Goal: Task Accomplishment & Management: Complete application form

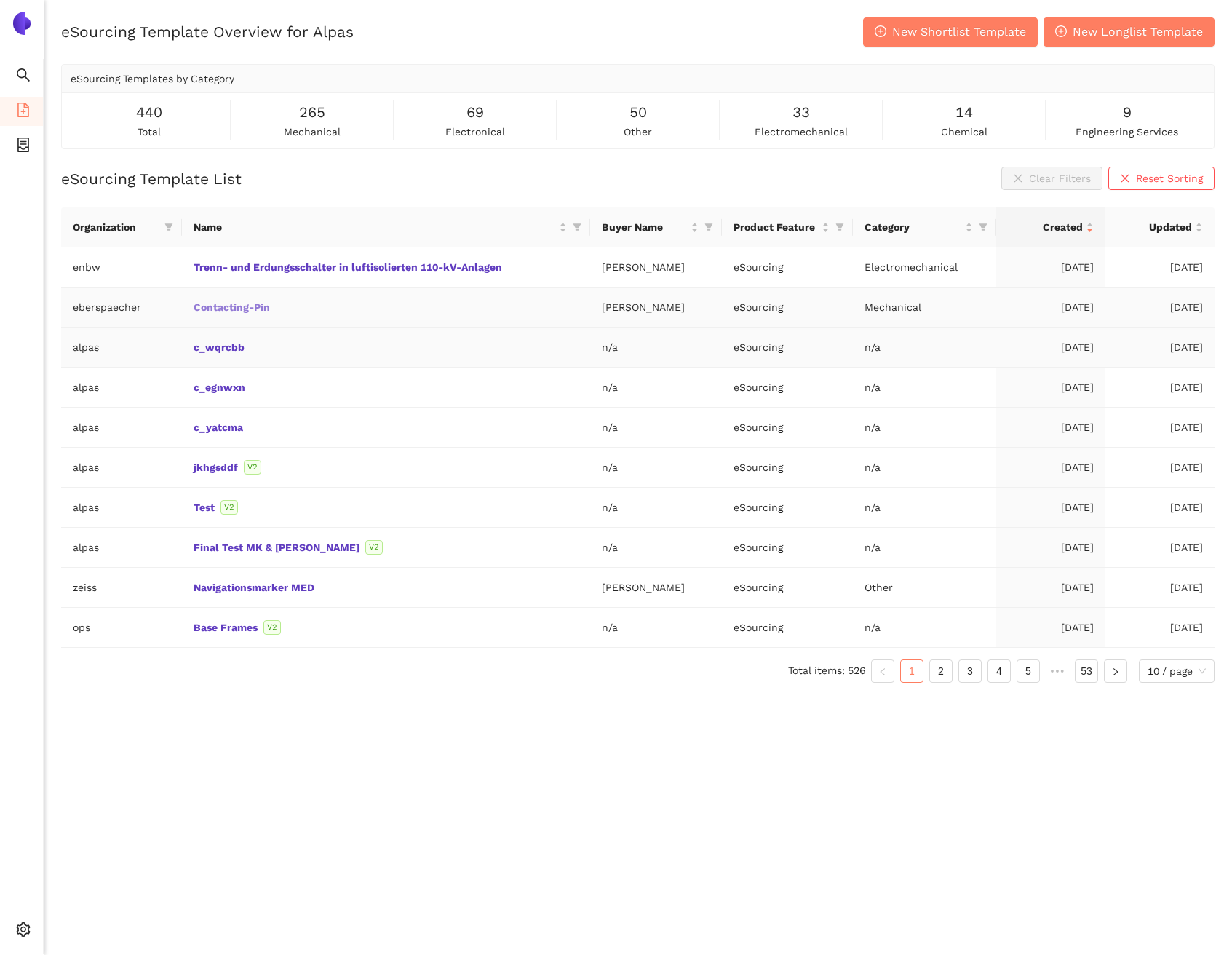
scroll to position [18, 0]
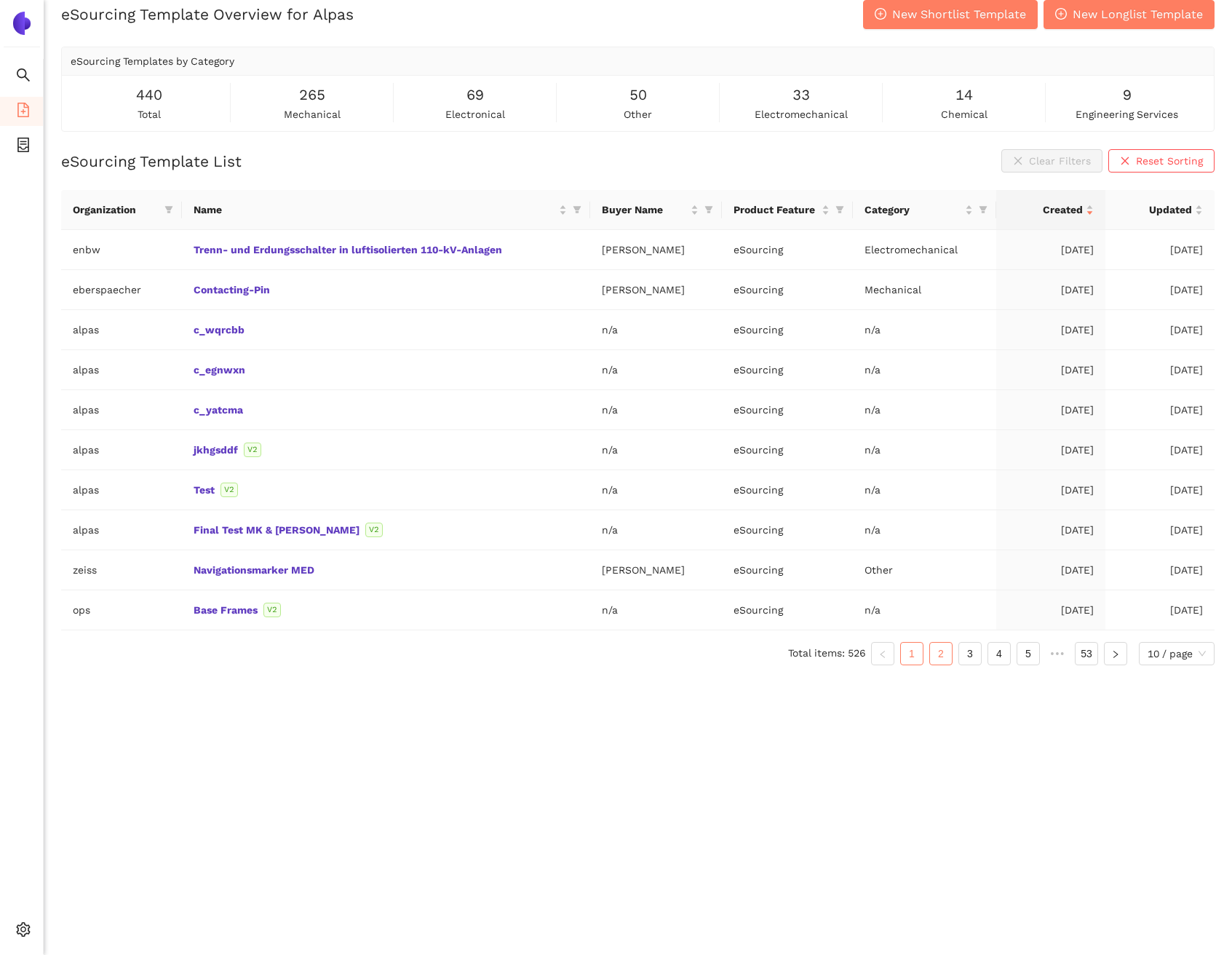
click at [930, 646] on link "2" at bounding box center [940, 654] width 22 height 22
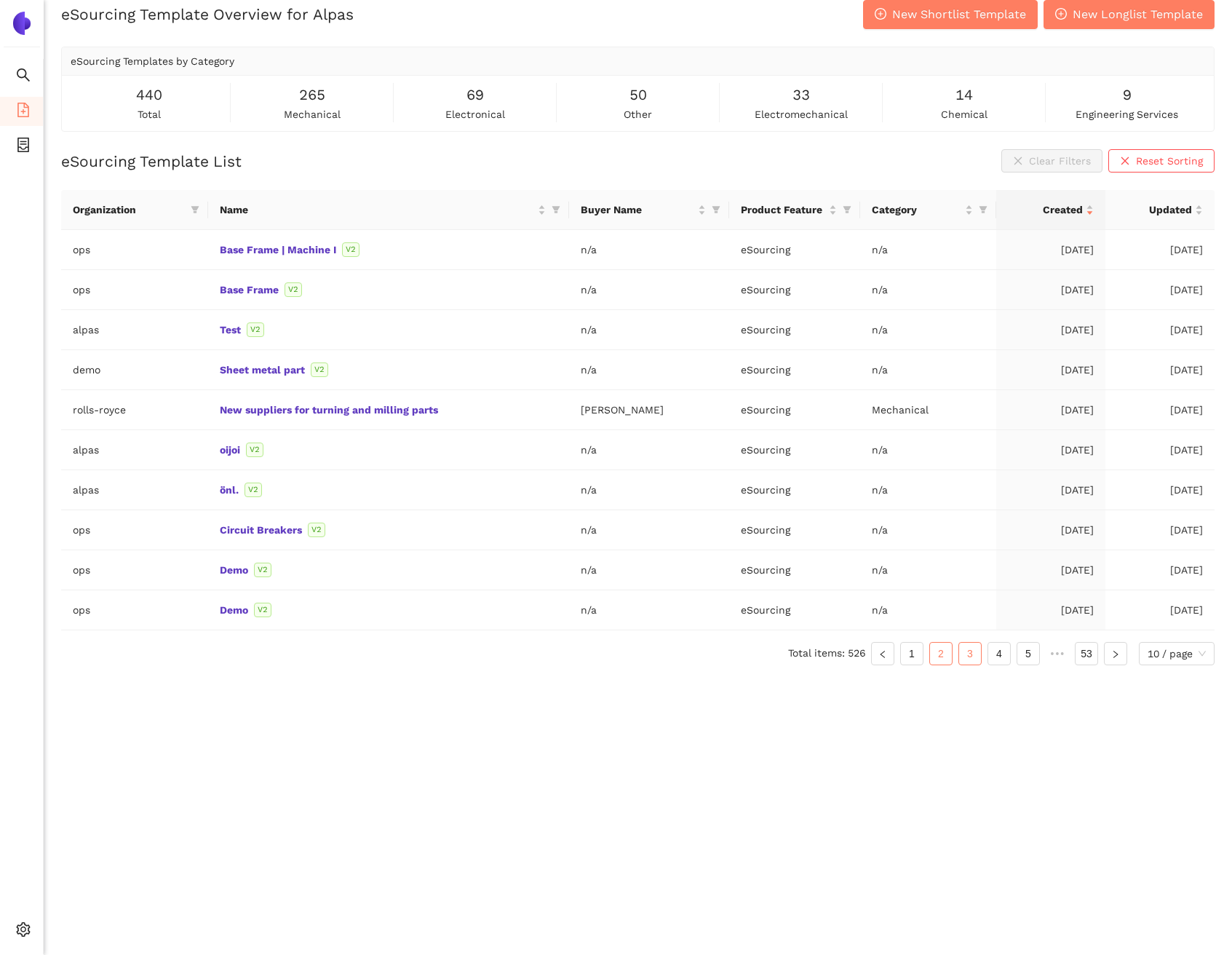
click at [959, 654] on li "3" at bounding box center [970, 654] width 23 height 23
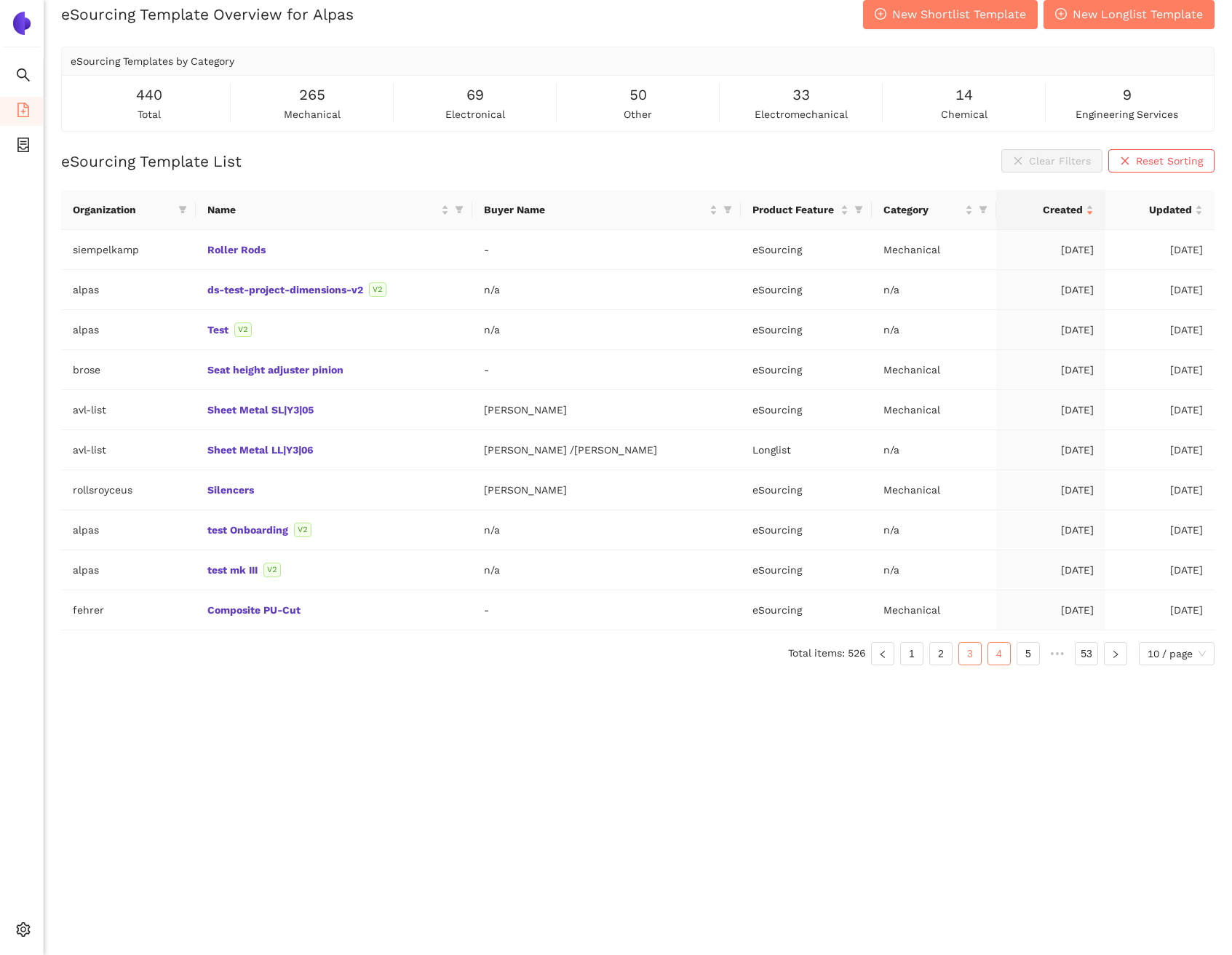
click at [999, 645] on link "4" at bounding box center [999, 654] width 22 height 22
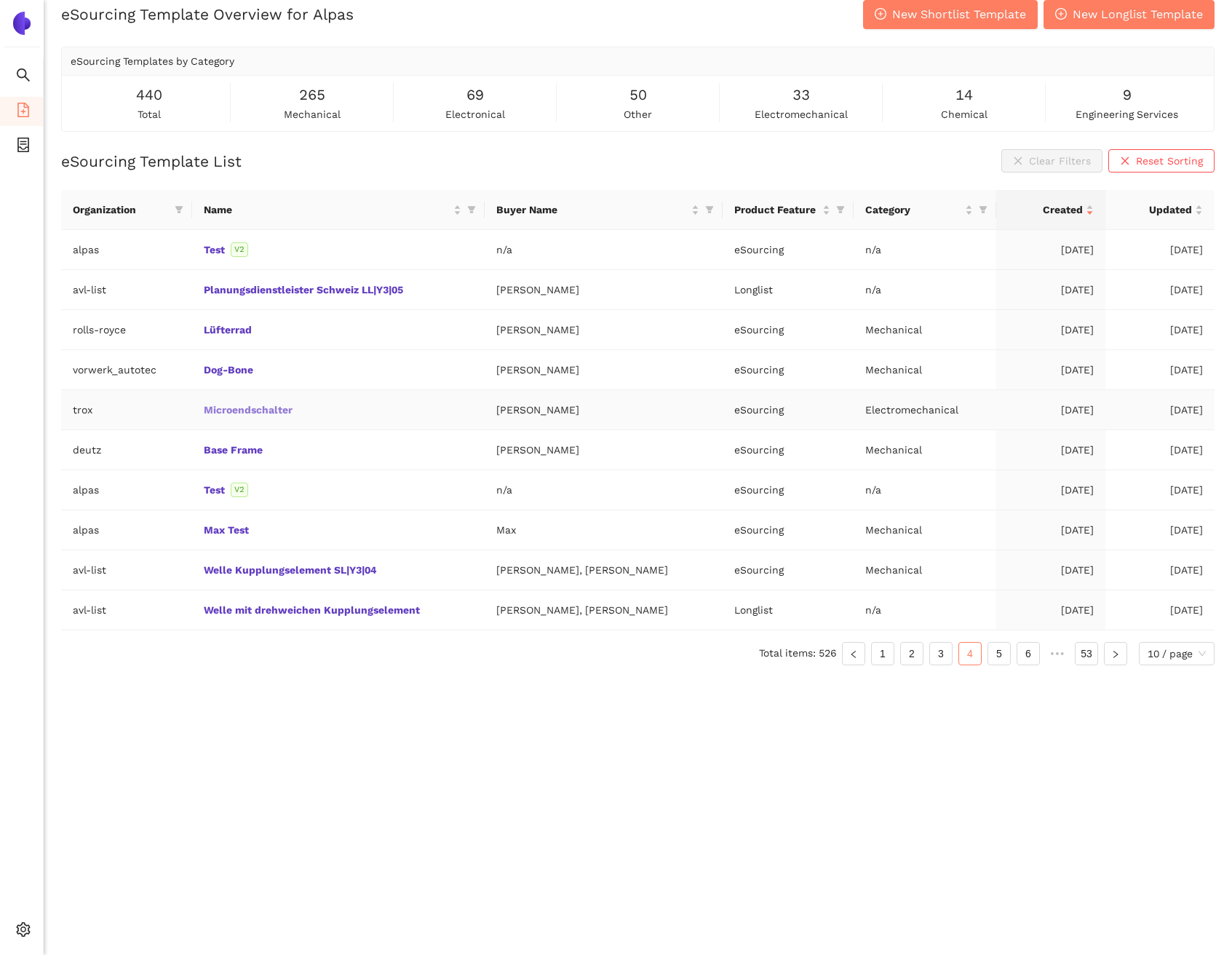
click at [0, 0] on link "Microendschalter" at bounding box center [0, 0] width 0 height 0
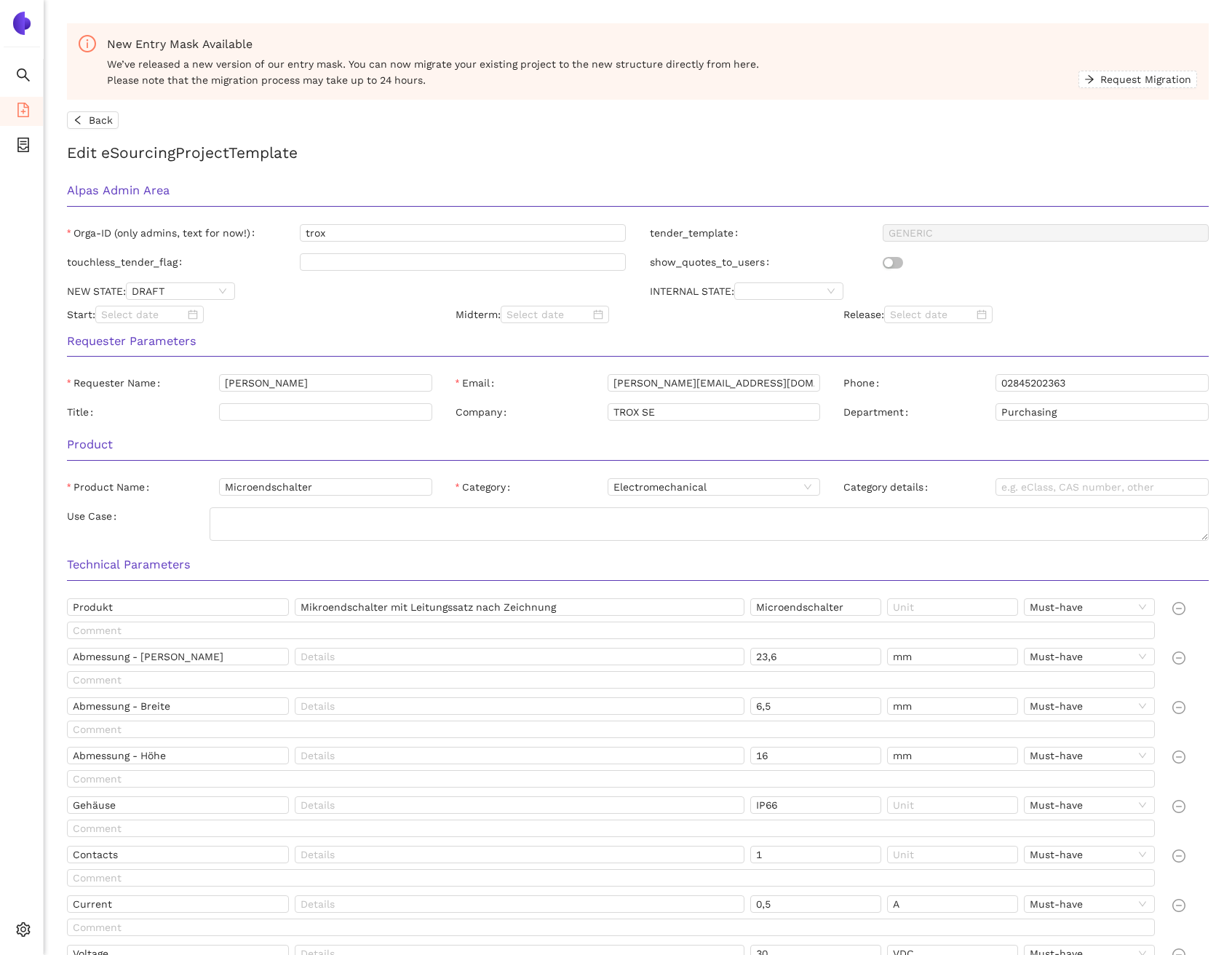
click at [91, 132] on form "New Entry Mask Available We’ve released a new version of our entry mask. You ca…" at bounding box center [637, 926] width 1142 height 1806
click at [91, 126] on span "Back" at bounding box center [100, 120] width 24 height 16
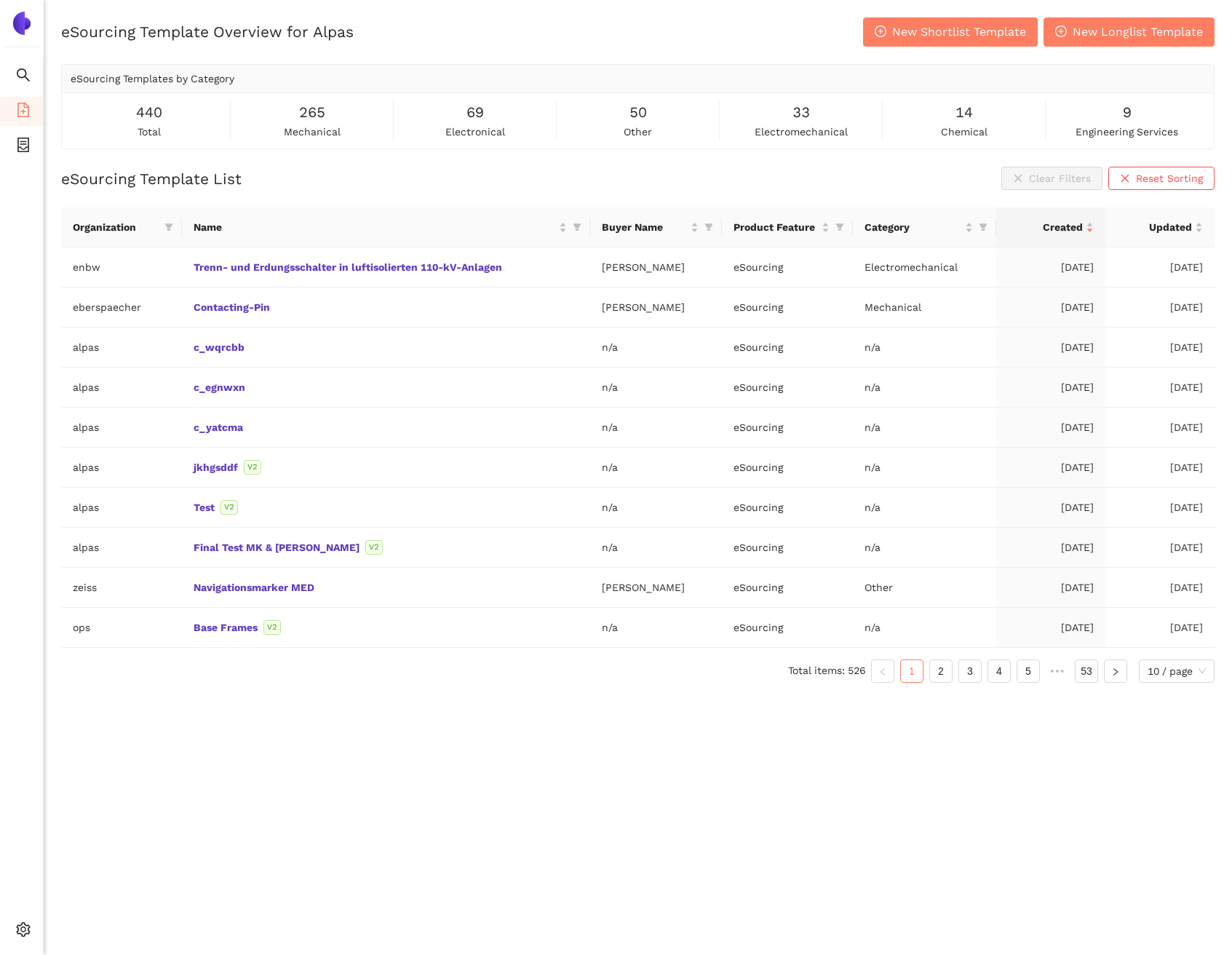
scroll to position [18, 0]
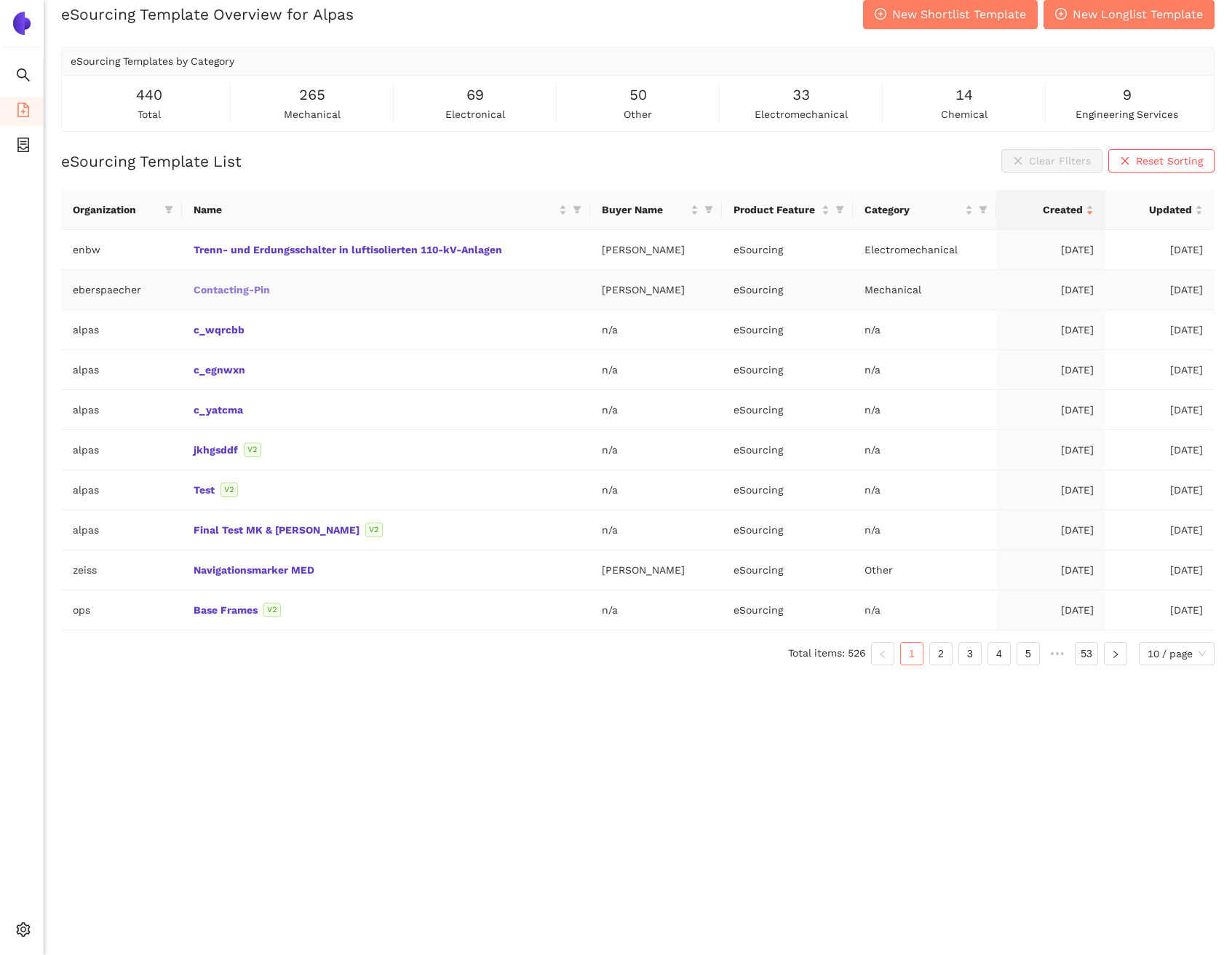
click at [0, 0] on link "Contacting-Pin" at bounding box center [0, 0] width 0 height 0
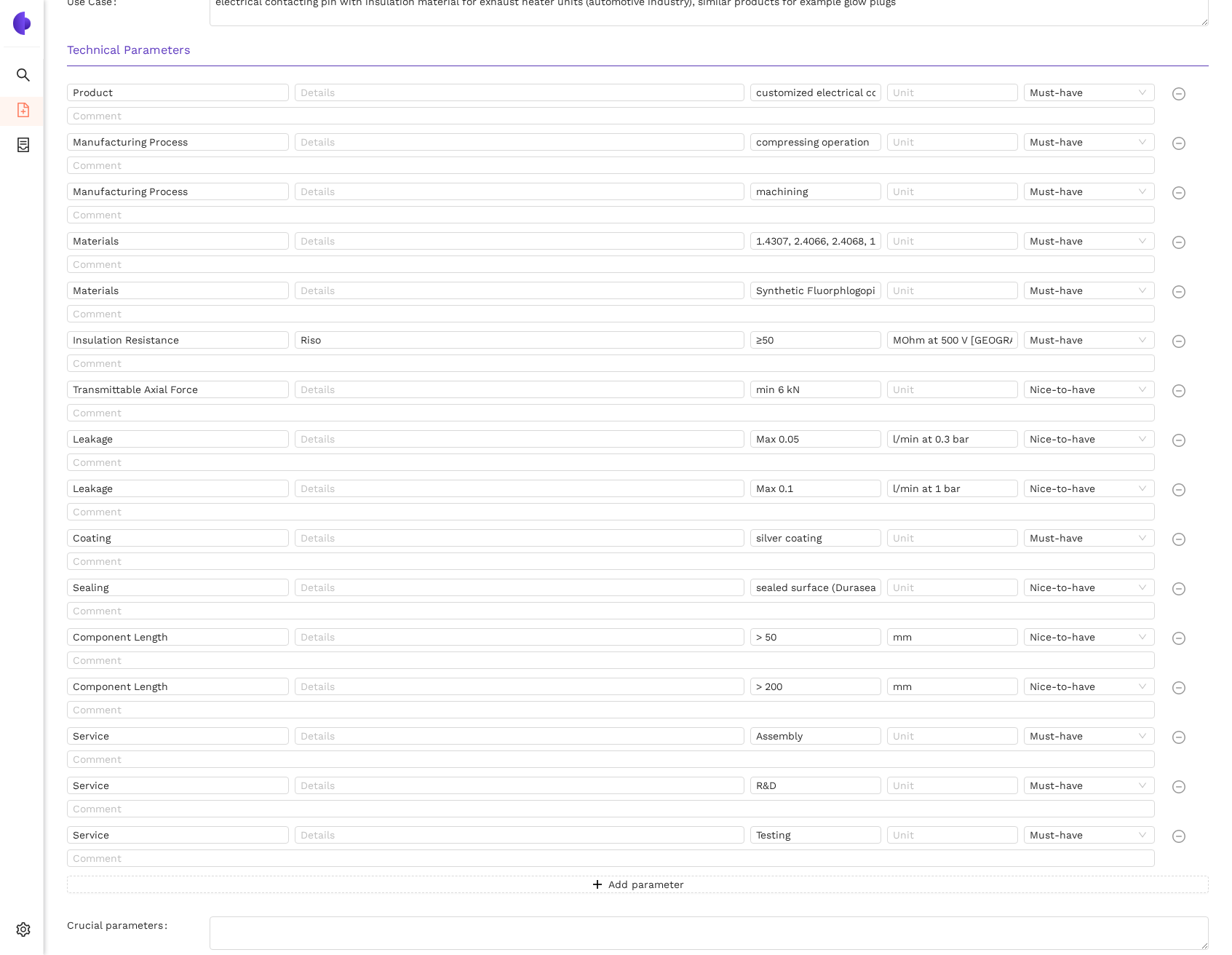
scroll to position [518, 0]
click at [814, 236] on input "1.4307, 2.4066, 2.4068, 1.4301, 1.4541" at bounding box center [816, 238] width 131 height 18
click at [818, 295] on input "Synthetic Fluorphlogopite (Mica), MgO" at bounding box center [816, 288] width 131 height 18
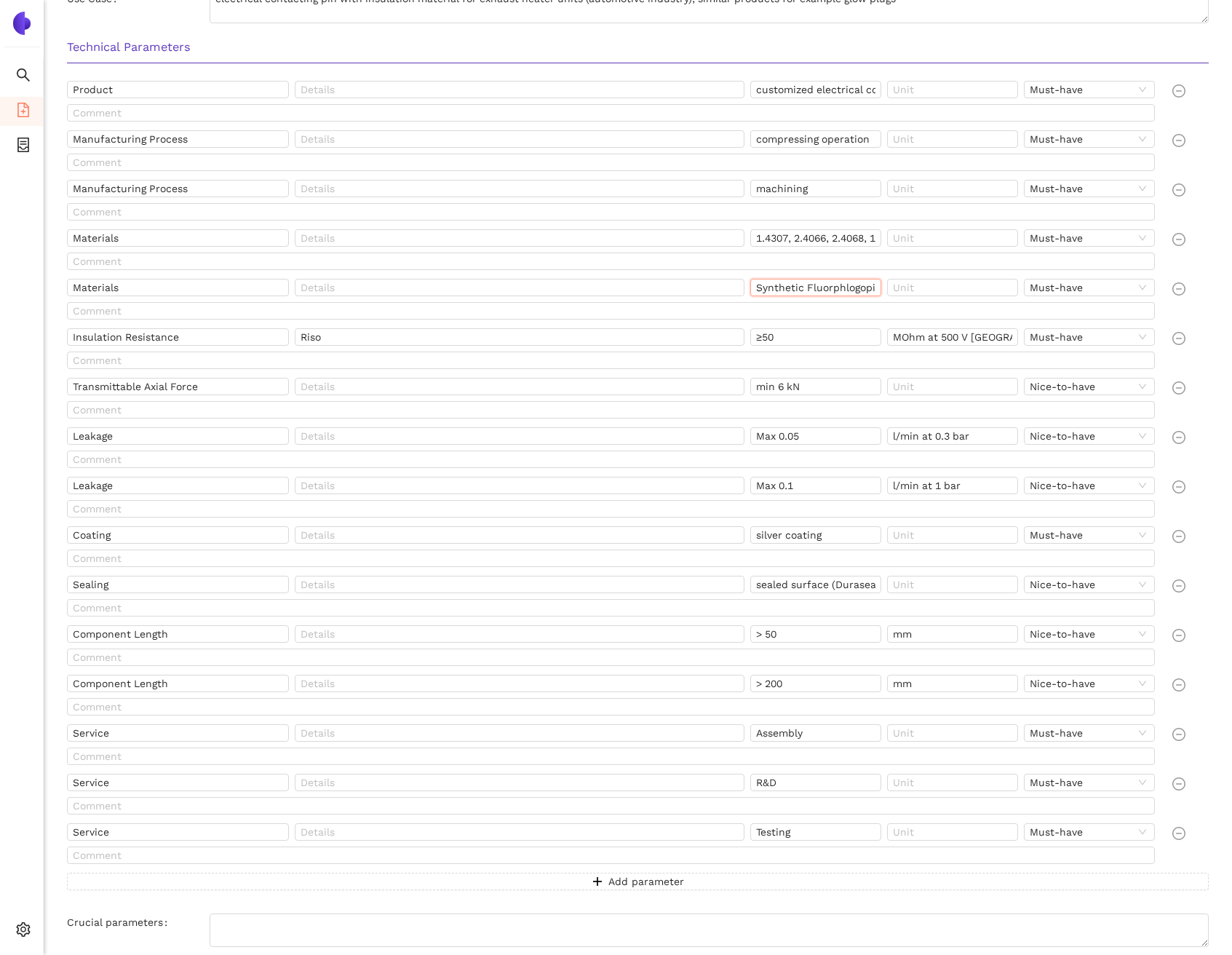
click at [818, 295] on input "Synthetic Fluorphlogopite (Mica), MgO" at bounding box center [816, 288] width 131 height 18
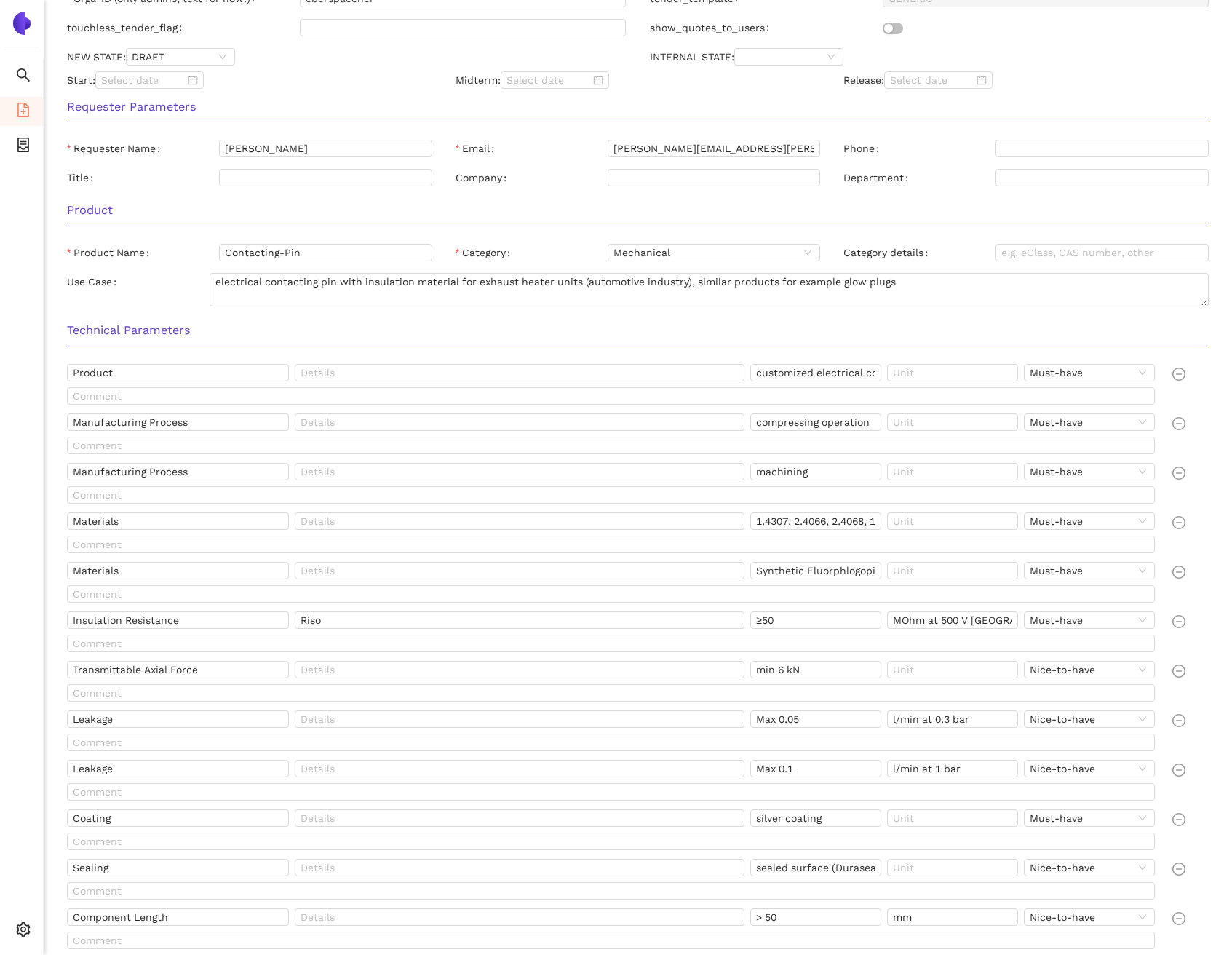
scroll to position [0, 0]
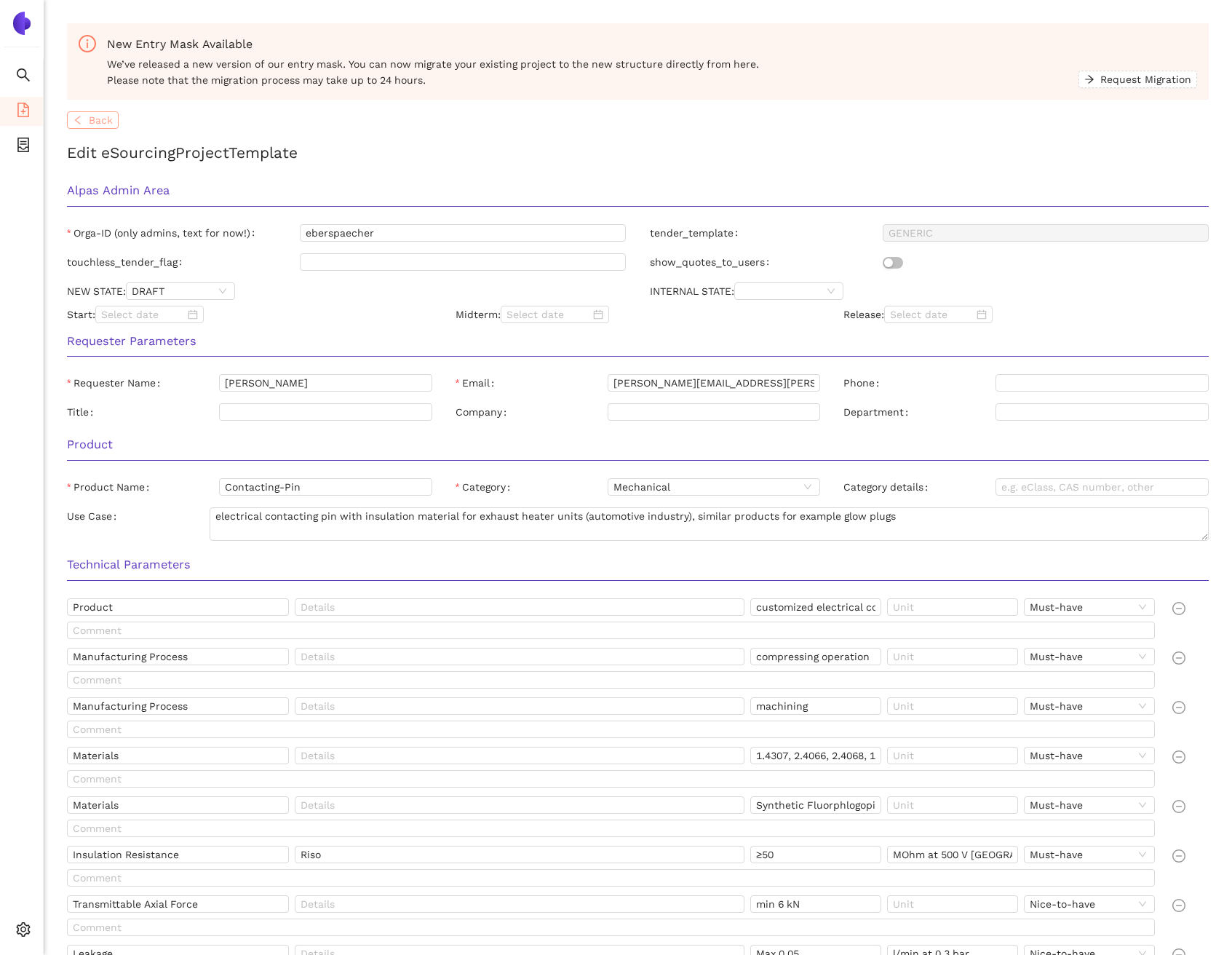
click at [100, 123] on span "Back" at bounding box center [100, 120] width 24 height 16
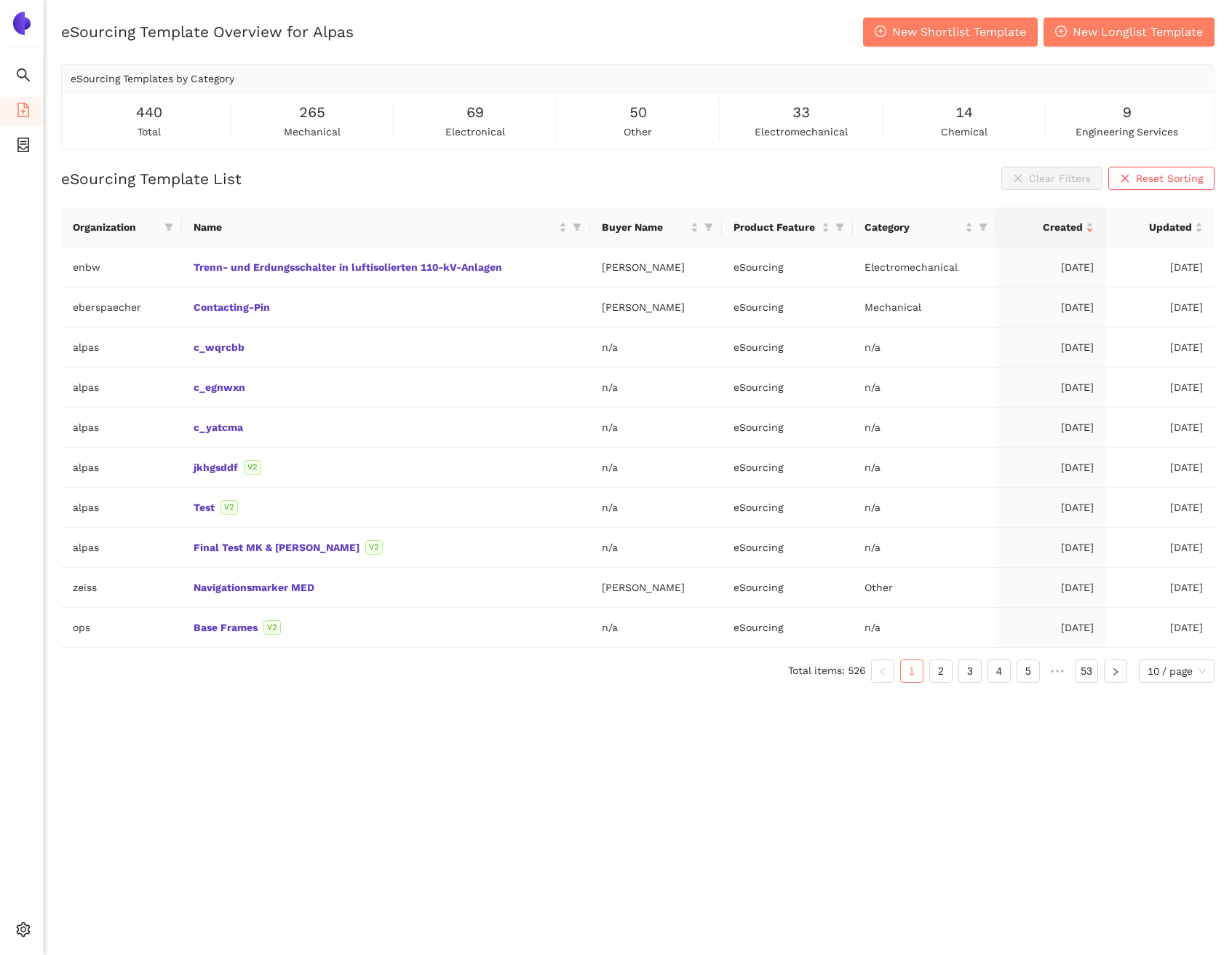
scroll to position [18, 0]
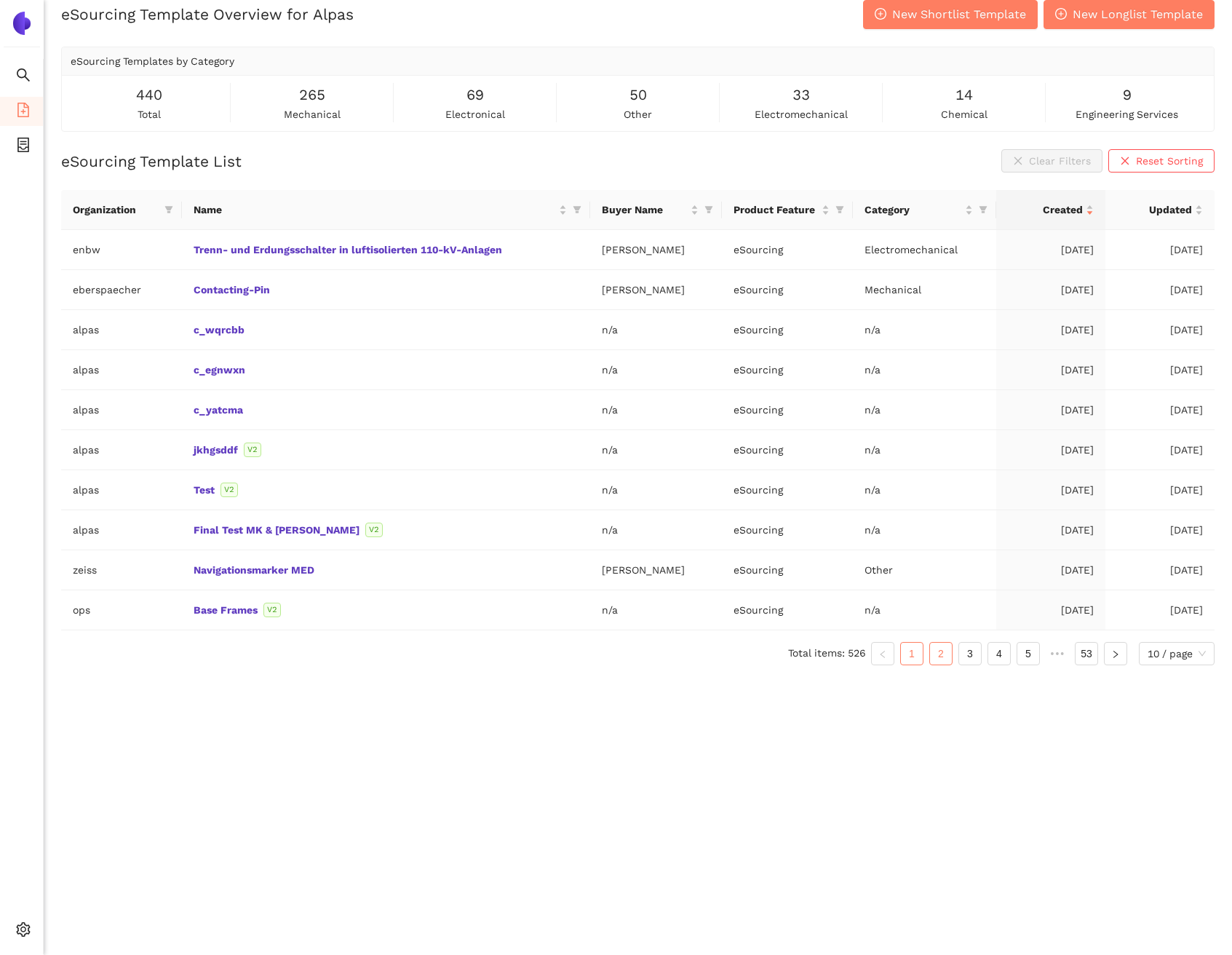
click at [948, 652] on link "2" at bounding box center [940, 654] width 22 height 22
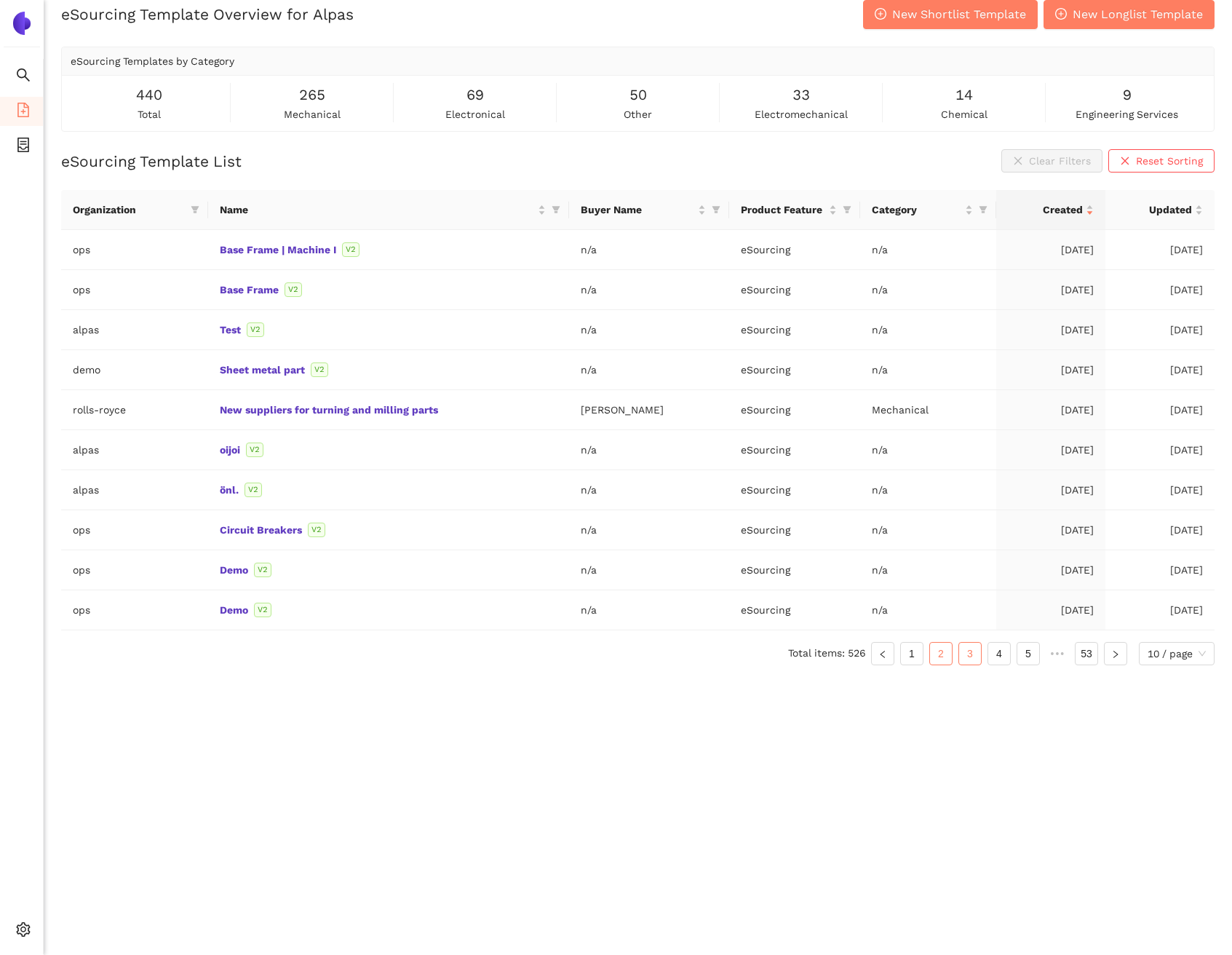
click at [974, 652] on link "3" at bounding box center [970, 654] width 22 height 22
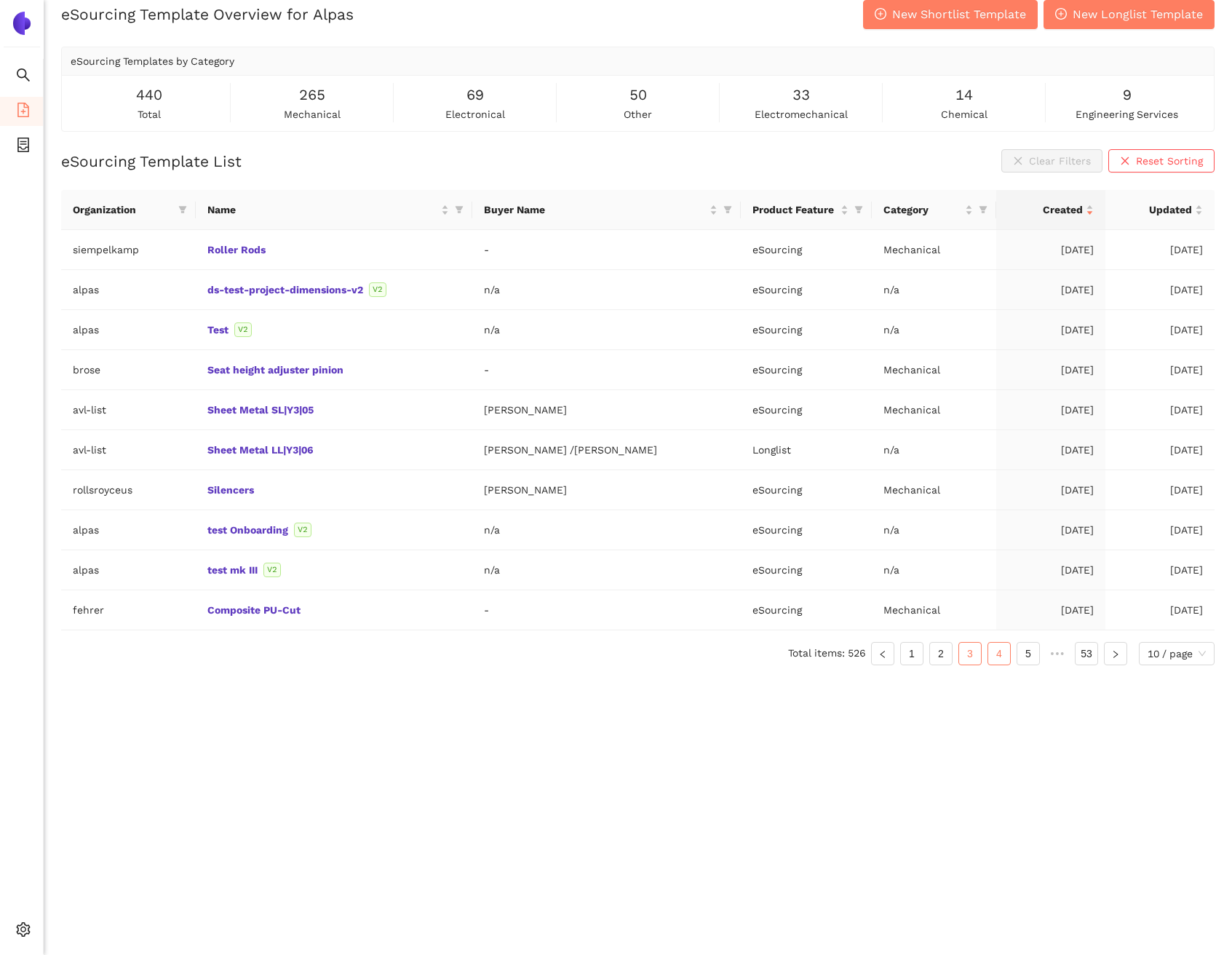
click at [989, 653] on link "4" at bounding box center [999, 654] width 22 height 22
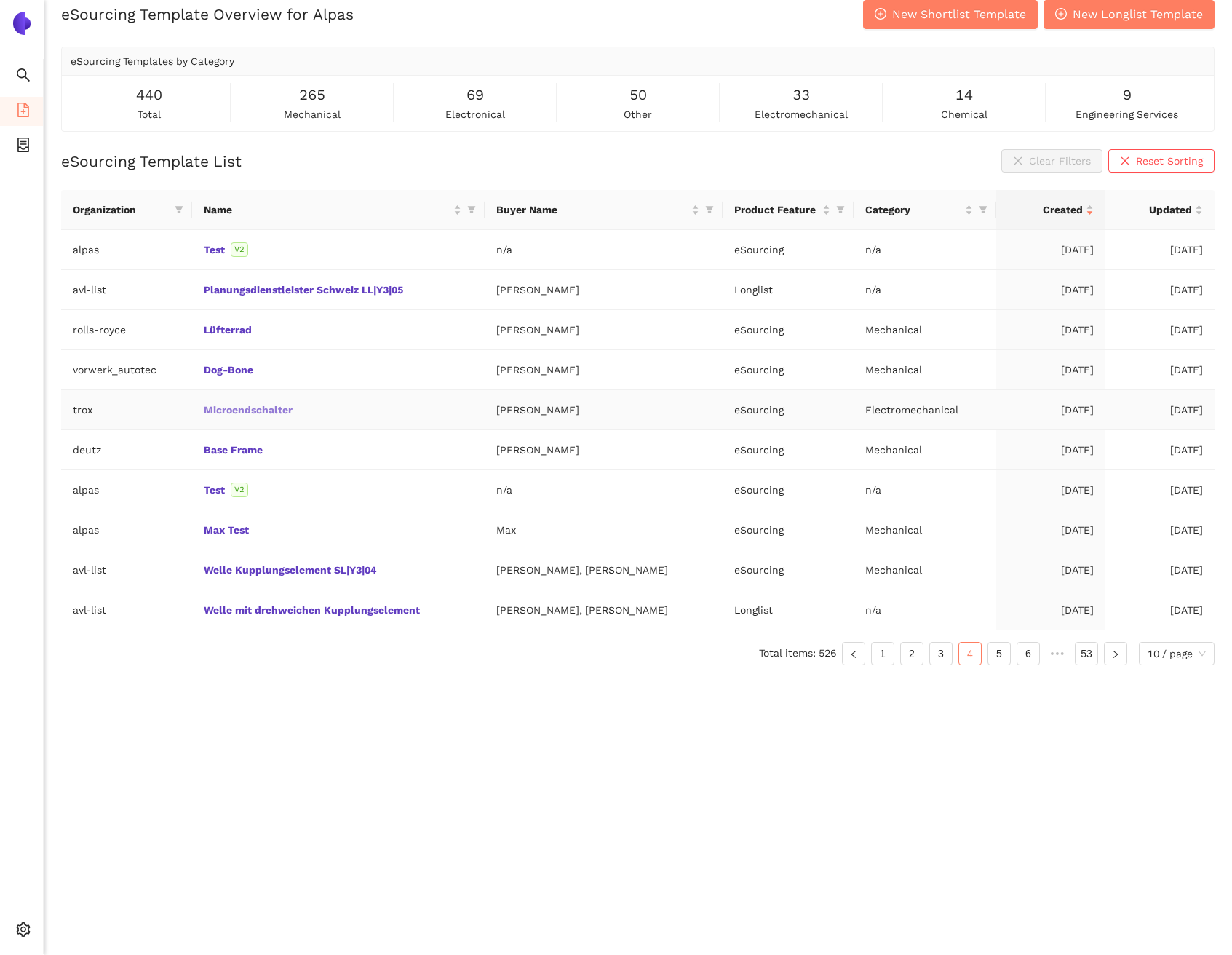
click at [0, 0] on link "Microendschalter" at bounding box center [0, 0] width 0 height 0
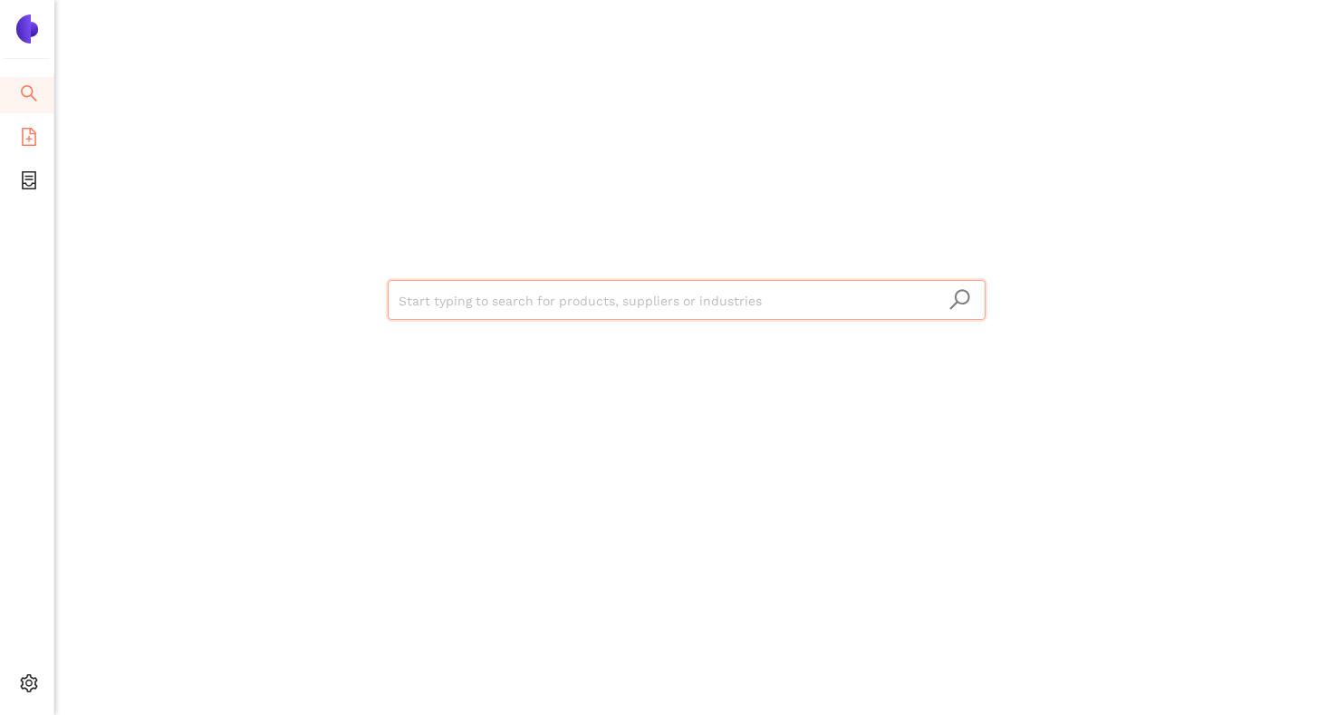
click at [18, 137] on li "eSourcing Templates" at bounding box center [26, 138] width 53 height 36
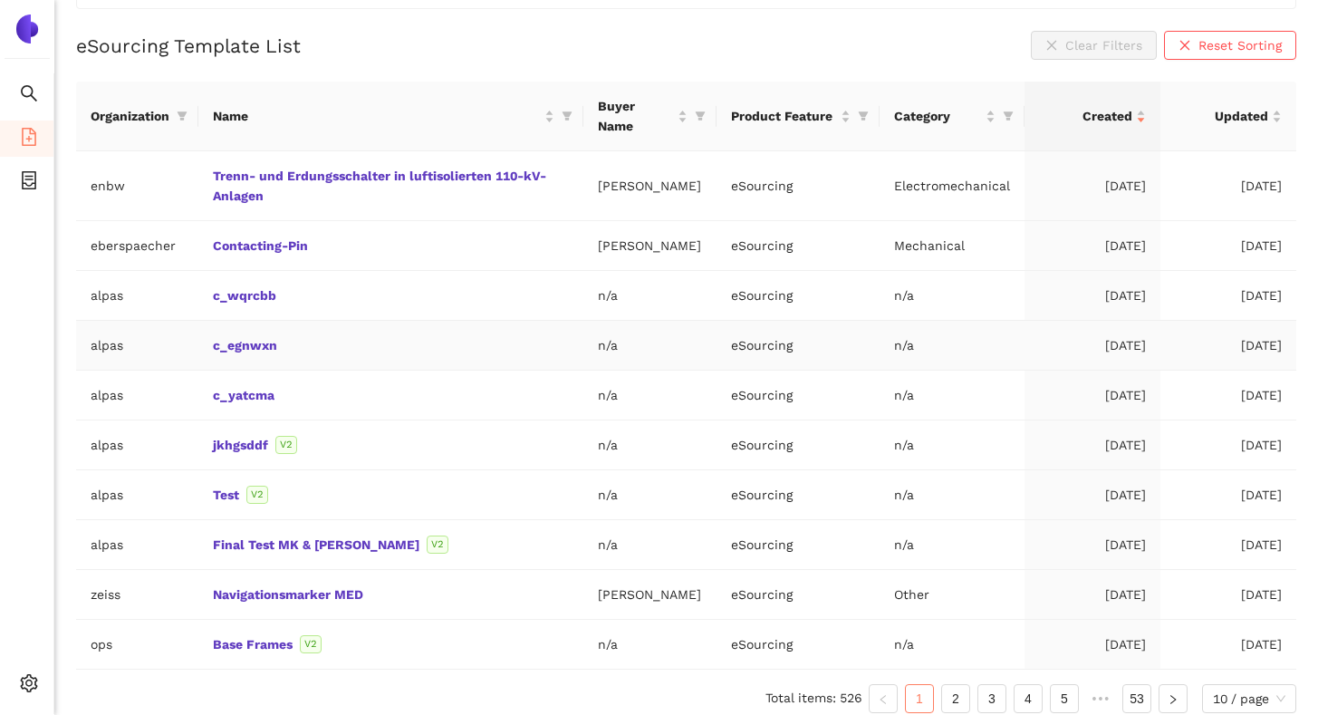
scroll to position [189, 0]
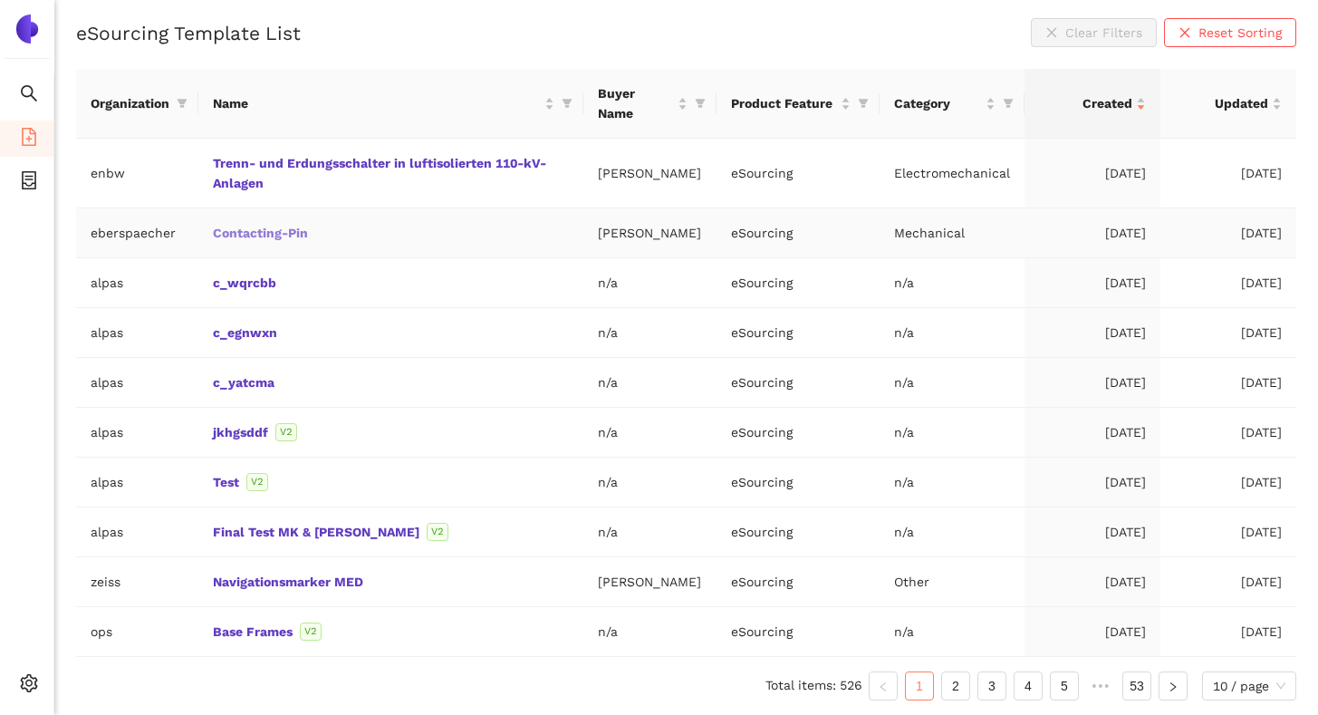
click at [0, 0] on link "Contacting-Pin" at bounding box center [0, 0] width 0 height 0
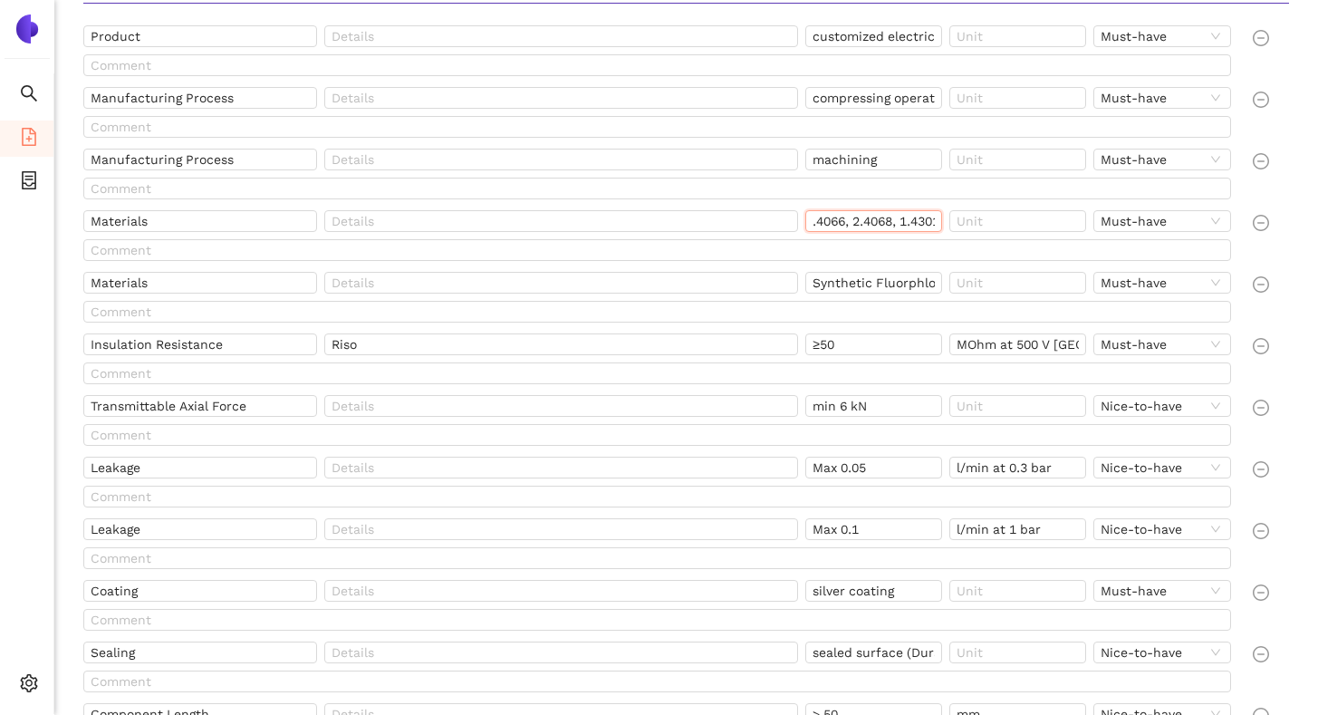
scroll to position [0, 119]
drag, startPoint x: 813, startPoint y: 222, endPoint x: 947, endPoint y: 224, distance: 134.0
click at [947, 224] on div "1.4307, 2.4066, 2.4068, 1.4301, 1.4541" at bounding box center [877, 224] width 144 height 29
drag, startPoint x: 811, startPoint y: 288, endPoint x: 938, endPoint y: 293, distance: 126.9
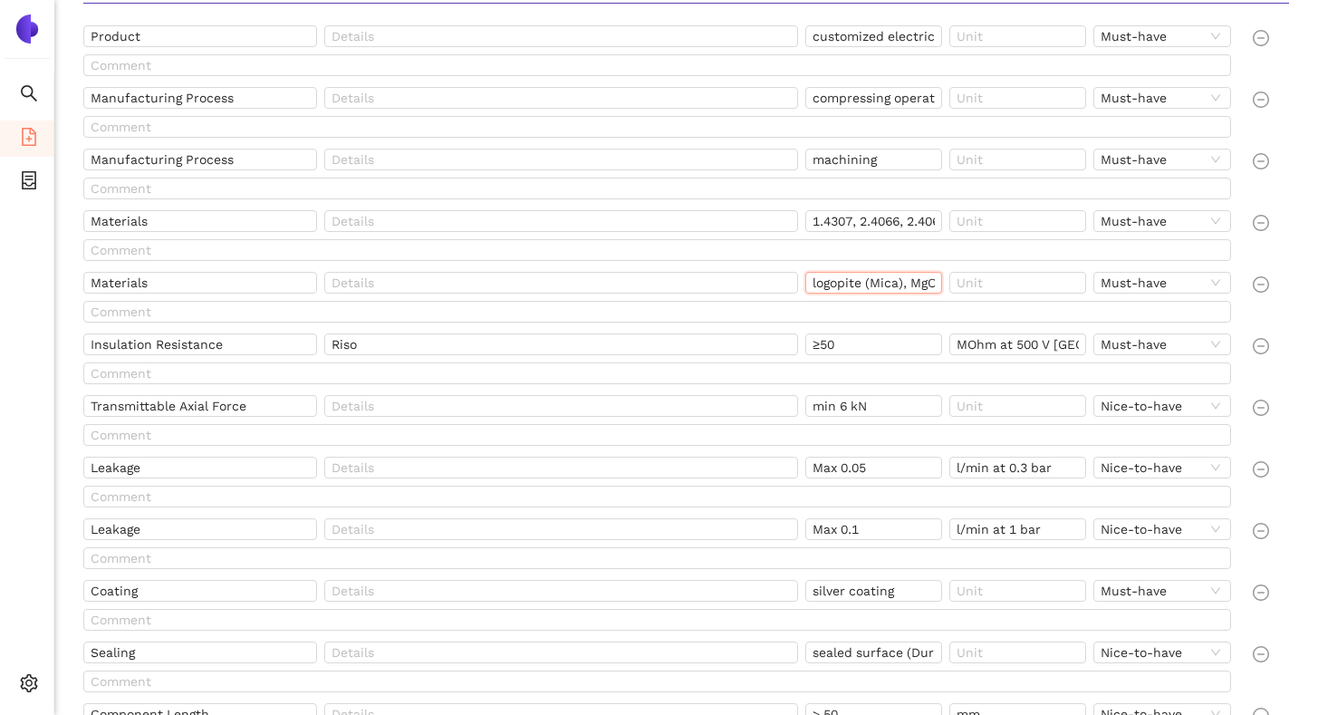
click at [938, 291] on input "Synthetic Fluorphlogopite (Mica), MgO" at bounding box center [873, 283] width 137 height 22
click at [855, 285] on input "Synthetic Fluorphlogopite (Mica), MgO" at bounding box center [873, 283] width 137 height 22
click at [861, 224] on input "1.4307, 2.4066, 2.4068, 1.4301, 1.4541" at bounding box center [873, 221] width 137 height 22
click at [852, 286] on input "Synthetic Fluorphlogopite (Mica), MgO" at bounding box center [873, 283] width 137 height 22
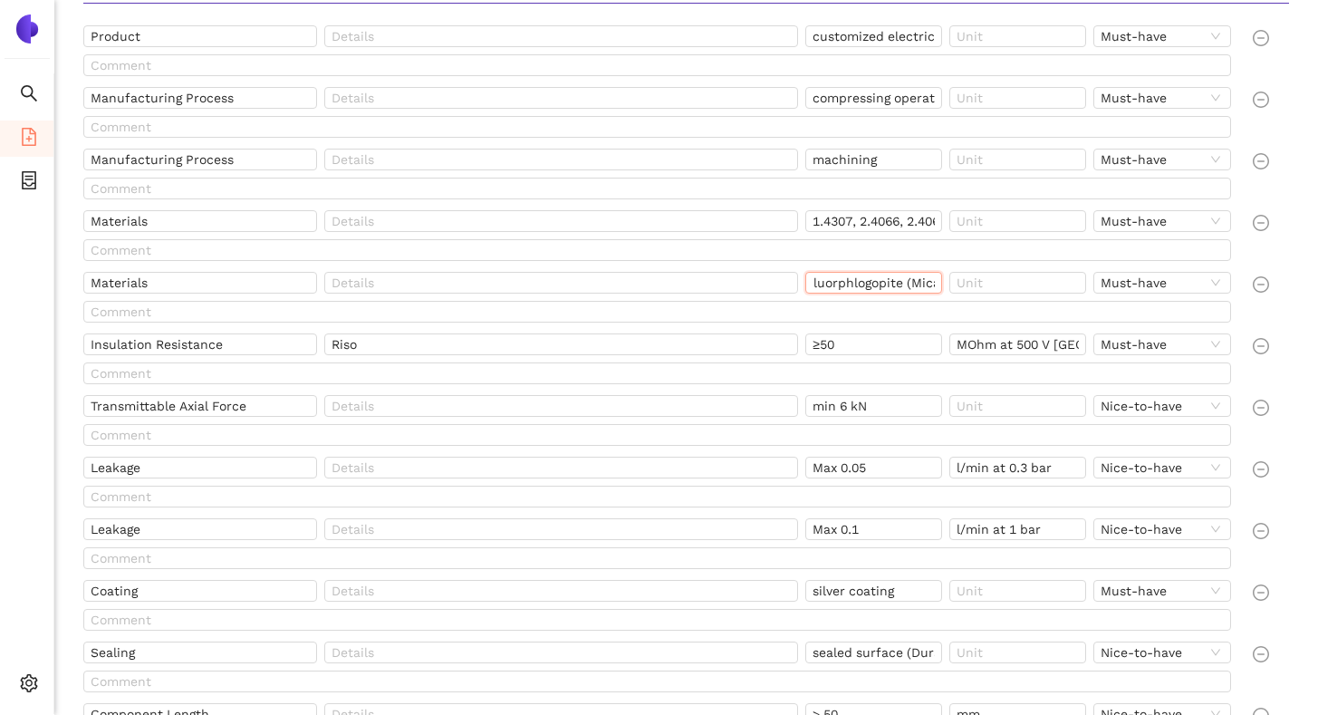
scroll to position [0, 112]
drag, startPoint x: 812, startPoint y: 285, endPoint x: 940, endPoint y: 291, distance: 127.8
click at [940, 291] on input "Synthetic Fluorphlogopite (Mica), MgO" at bounding box center [873, 283] width 137 height 22
click at [853, 288] on input "Synthetic Fluorphlogopite (Mica), MgO" at bounding box center [873, 283] width 137 height 22
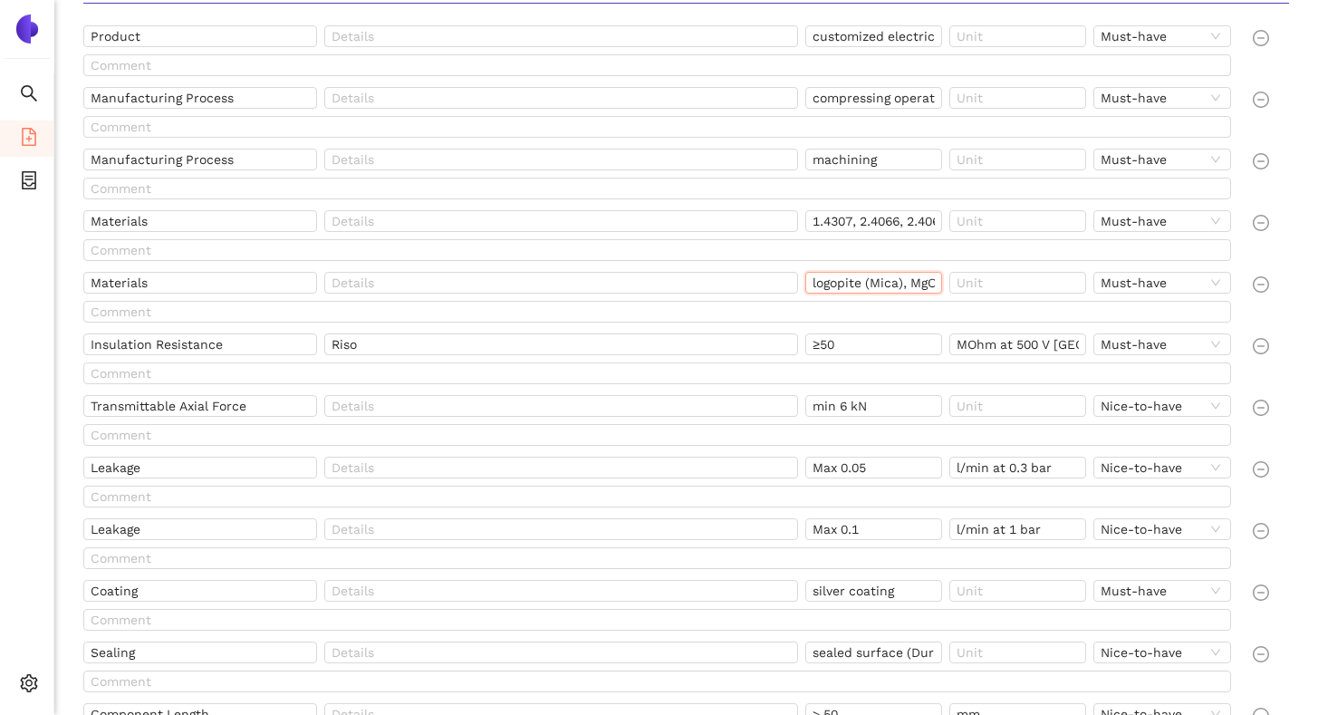
click at [853, 288] on input "Synthetic Fluorphlogopite (Mica), MgO" at bounding box center [873, 283] width 137 height 22
click at [764, 319] on input "text" at bounding box center [656, 312] width 1147 height 22
click at [890, 288] on input "Synthetic Fluorphlogopite (Mica), MgO" at bounding box center [873, 283] width 137 height 22
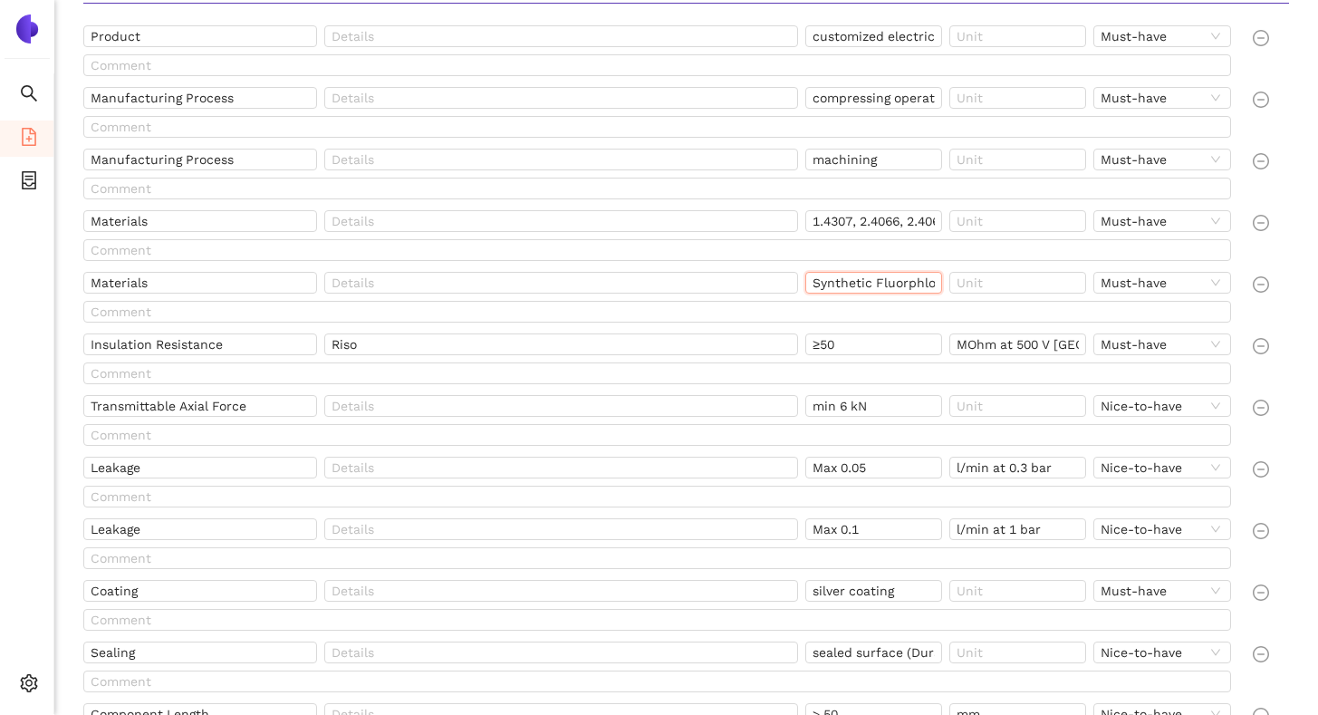
click at [890, 288] on input "Synthetic Fluorphlogopite (Mica), MgO" at bounding box center [873, 283] width 137 height 22
click at [916, 289] on input "Synthetic Fluorphlogopite (Mica), MgO" at bounding box center [873, 283] width 137 height 22
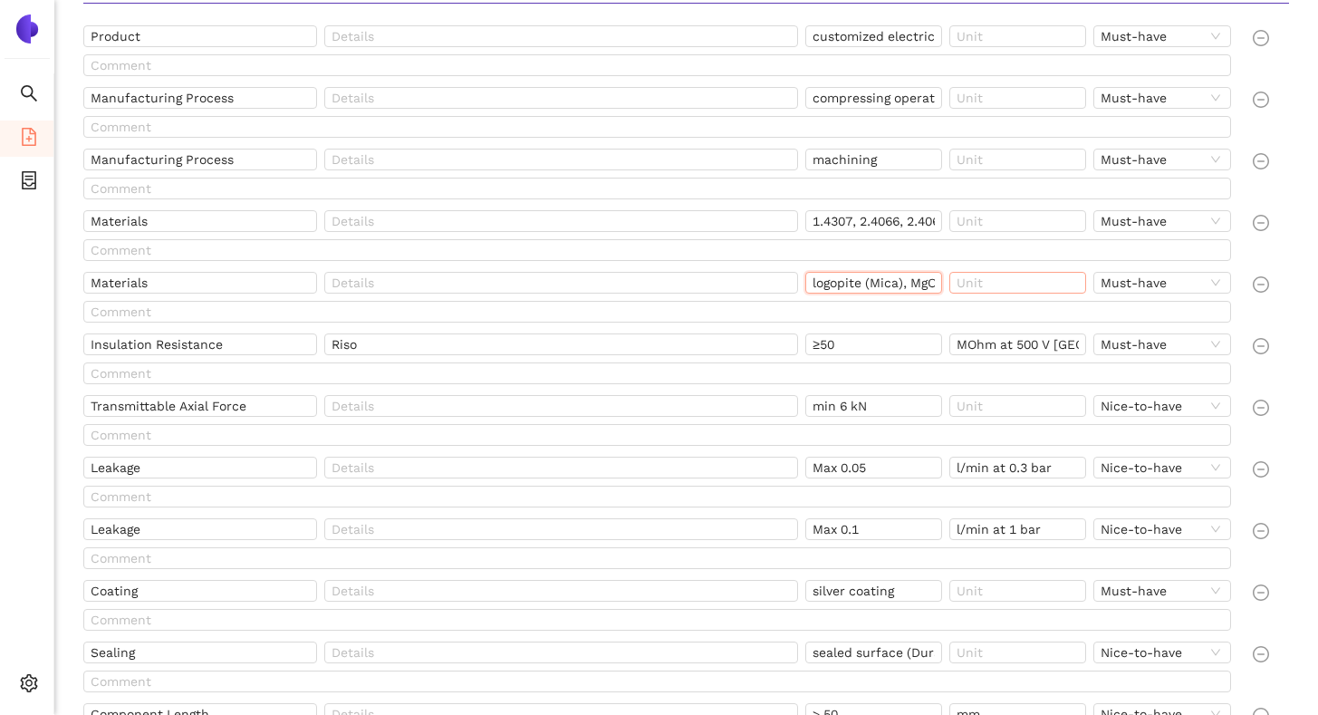
drag, startPoint x: 916, startPoint y: 283, endPoint x: 960, endPoint y: 283, distance: 44.4
click at [962, 284] on div "Materials Synthetic Fluorphlogopite (Mica), MgO Must-have" at bounding box center [660, 286] width 1155 height 29
drag, startPoint x: 814, startPoint y: 227, endPoint x: 965, endPoint y: 232, distance: 151.3
click at [965, 232] on div "Materials 1.4307, 2.4066, 2.4068, 1.4301, 1.4541 Must-have" at bounding box center [660, 224] width 1155 height 29
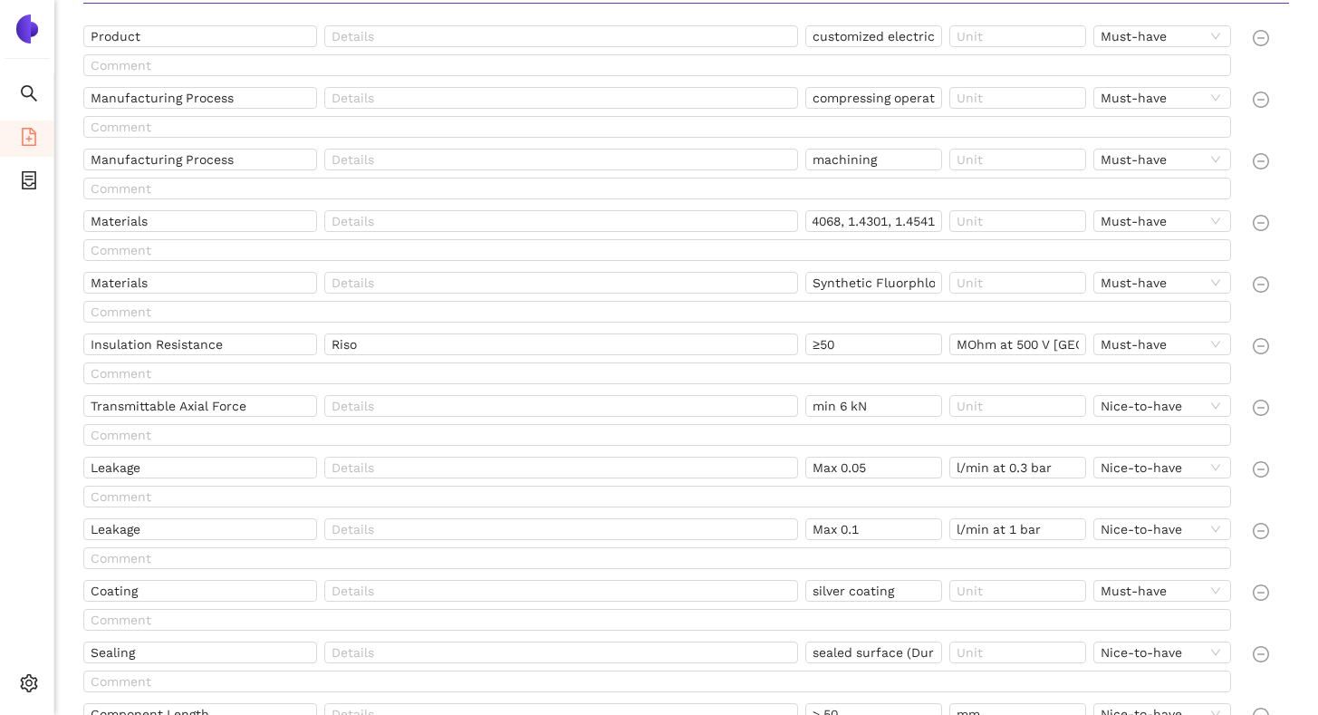
scroll to position [0, 0]
